Goal: Task Accomplishment & Management: Manage account settings

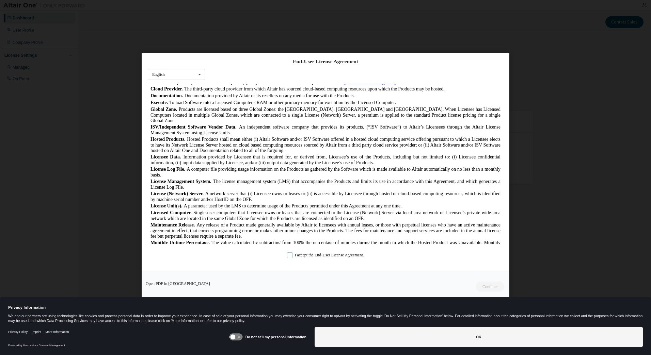
click at [289, 255] on label "I accept the End-User License Agreement." at bounding box center [325, 256] width 77 height 6
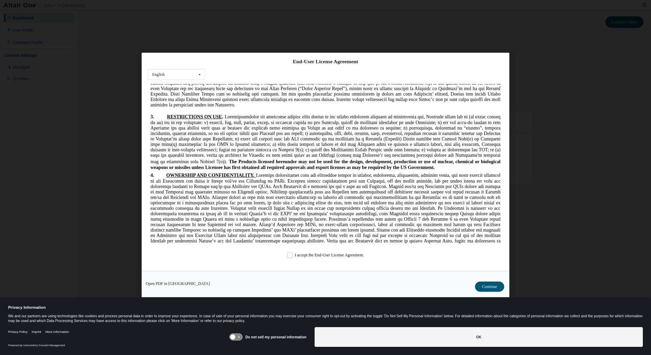
scroll to position [783, 0]
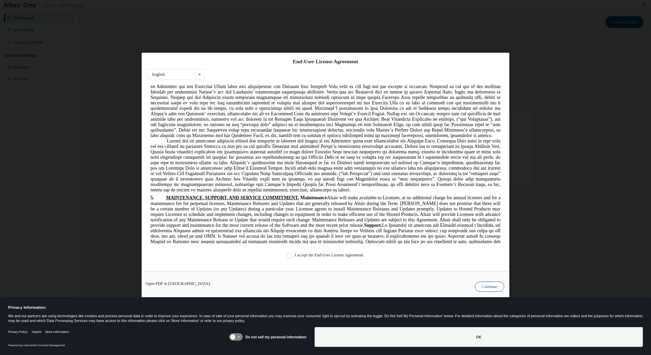
click at [490, 288] on button "Continue" at bounding box center [489, 287] width 29 height 10
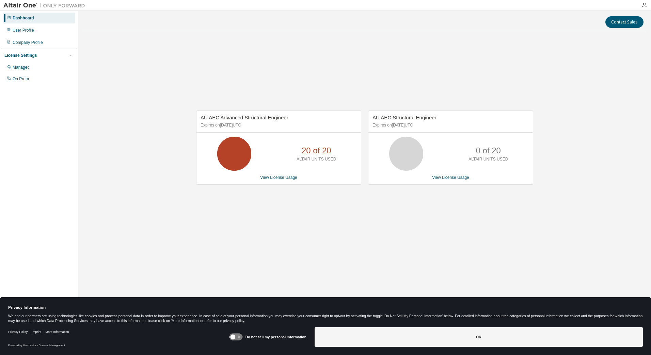
click at [292, 133] on div "AU AEC Advanced Structural Engineer Expires on July 7, 2026 UTC 20 of 20 ALTAIR…" at bounding box center [278, 148] width 165 height 74
click at [283, 178] on link "View License Usage" at bounding box center [278, 177] width 37 height 5
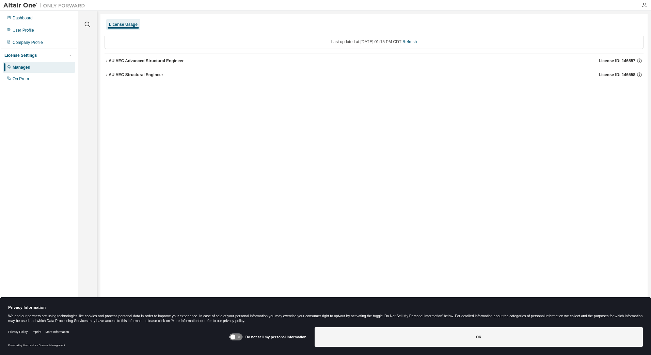
click at [110, 63] on div "AU AEC Advanced Structural Engineer" at bounding box center [146, 60] width 75 height 5
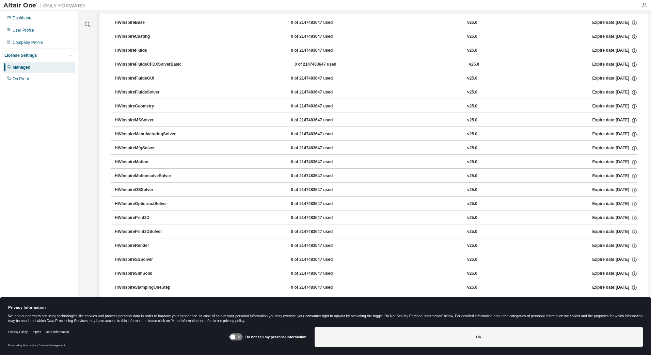
scroll to position [442, 0]
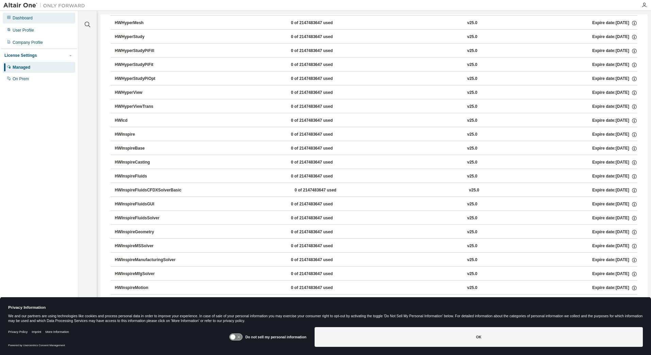
click at [32, 21] on div "Dashboard" at bounding box center [39, 18] width 72 height 11
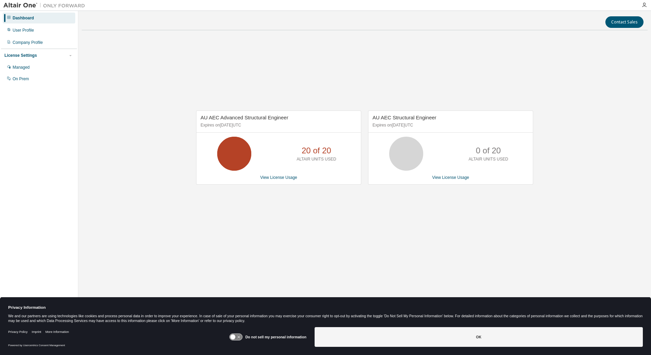
click at [143, 303] on div "Privacy Information We and our partners are using technologies like cookies and…" at bounding box center [325, 310] width 651 height 27
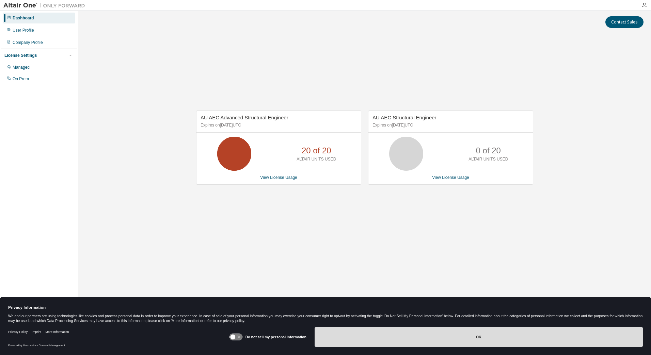
click at [441, 332] on button "OK" at bounding box center [478, 337] width 328 height 20
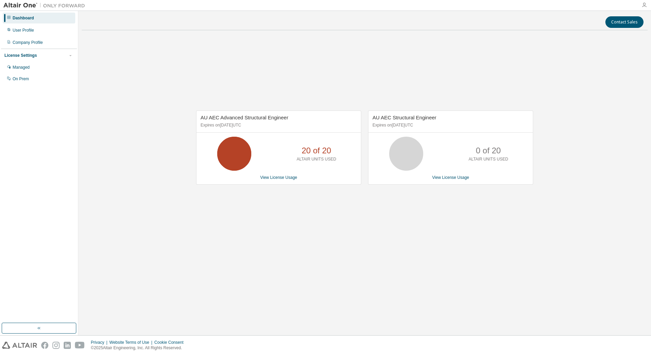
click at [641, 2] on icon "button" at bounding box center [643, 4] width 5 height 5
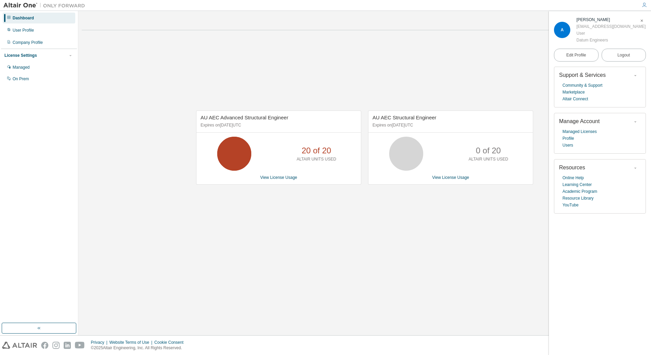
click at [511, 78] on div "AU AEC Advanced Structural Engineer Expires on July 7, 2026 UTC 20 of 20 ALTAIR…" at bounding box center [365, 151] width 566 height 231
click at [576, 93] on link "Marketplace" at bounding box center [573, 92] width 22 height 7
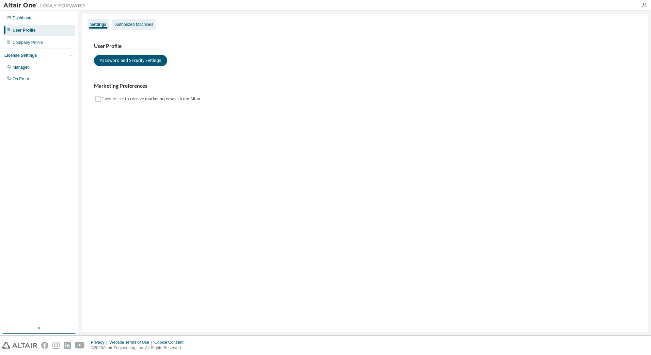
click at [137, 25] on div "Authorized Machines" at bounding box center [134, 24] width 38 height 5
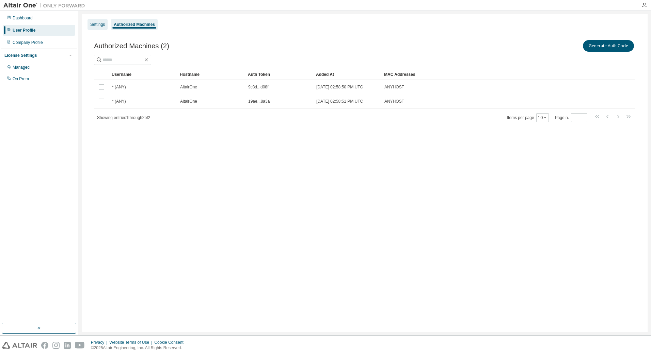
click at [101, 26] on div "Settings" at bounding box center [97, 24] width 15 height 5
